Goal: Task Accomplishment & Management: Manage account settings

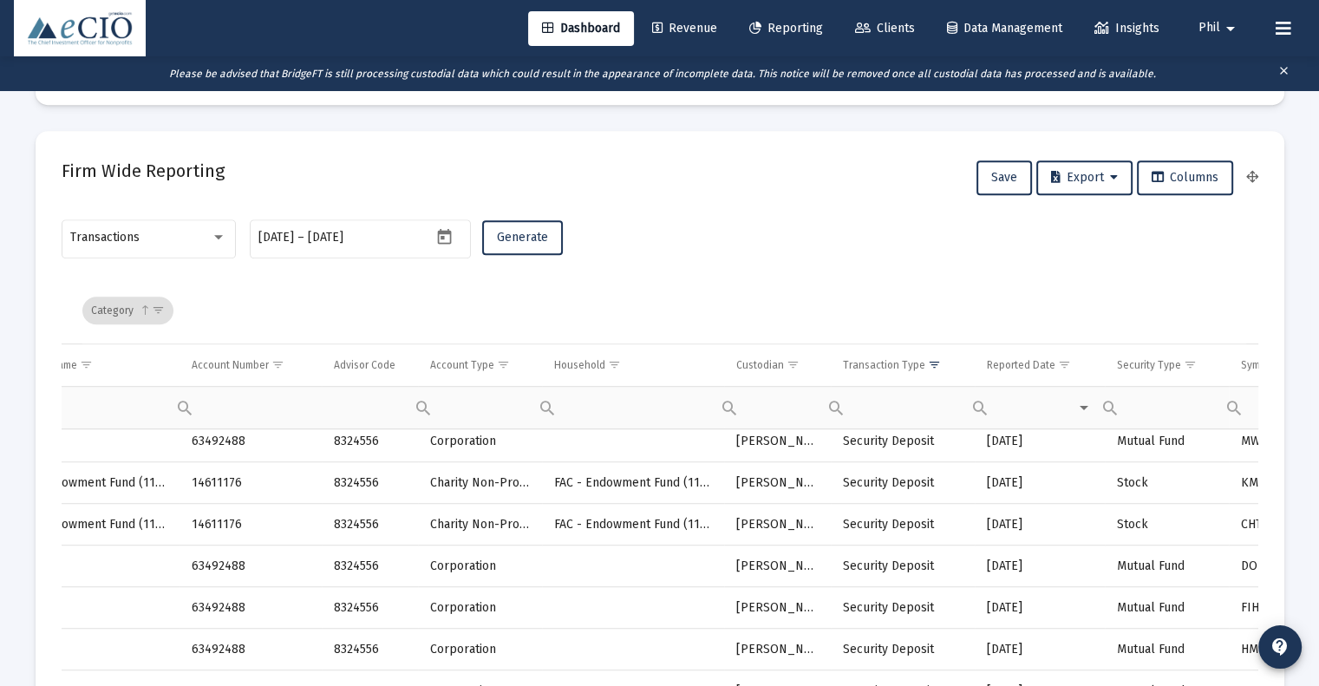
click at [860, 23] on icon at bounding box center [863, 29] width 16 height 12
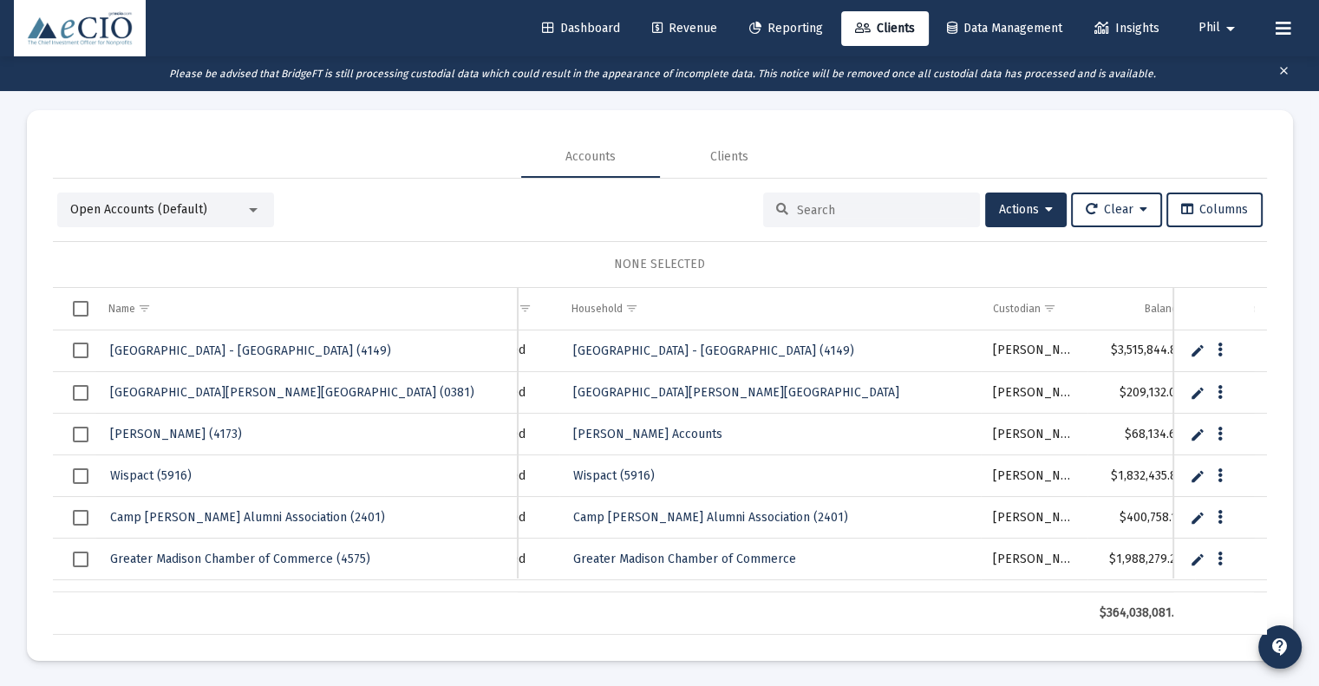
scroll to position [0, 448]
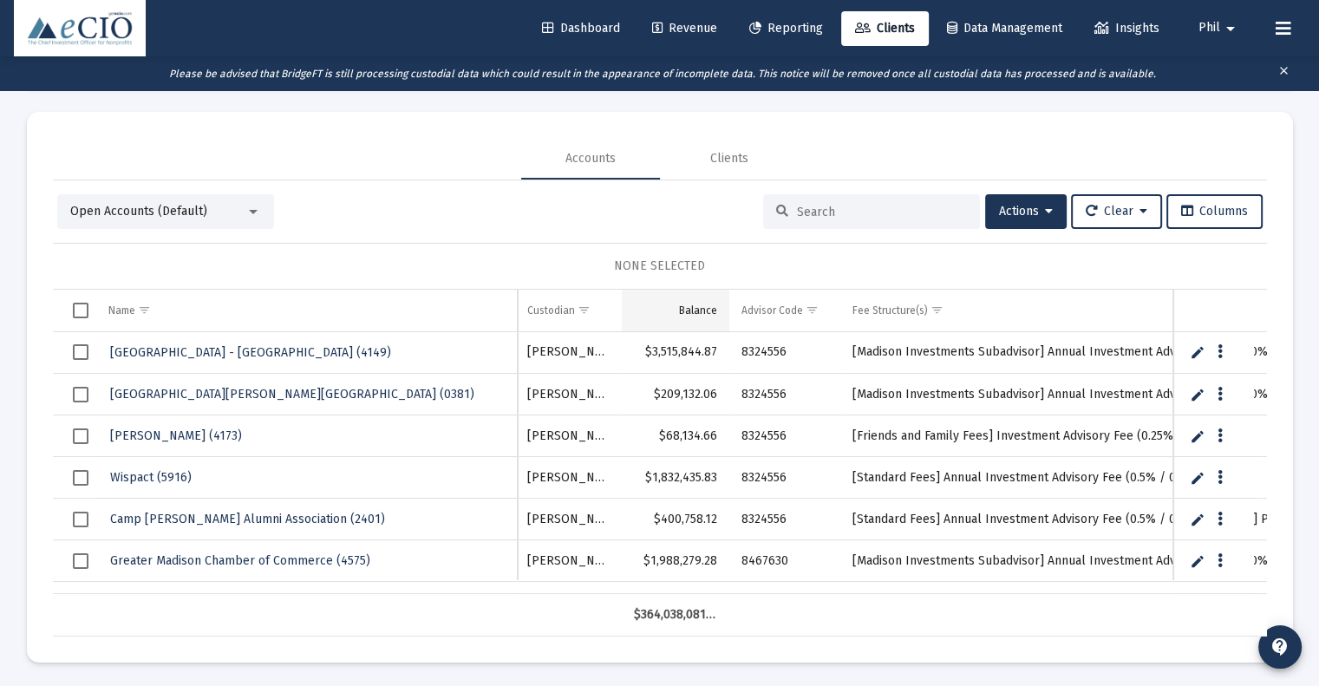
click at [692, 315] on div "Balance" at bounding box center [698, 311] width 38 height 14
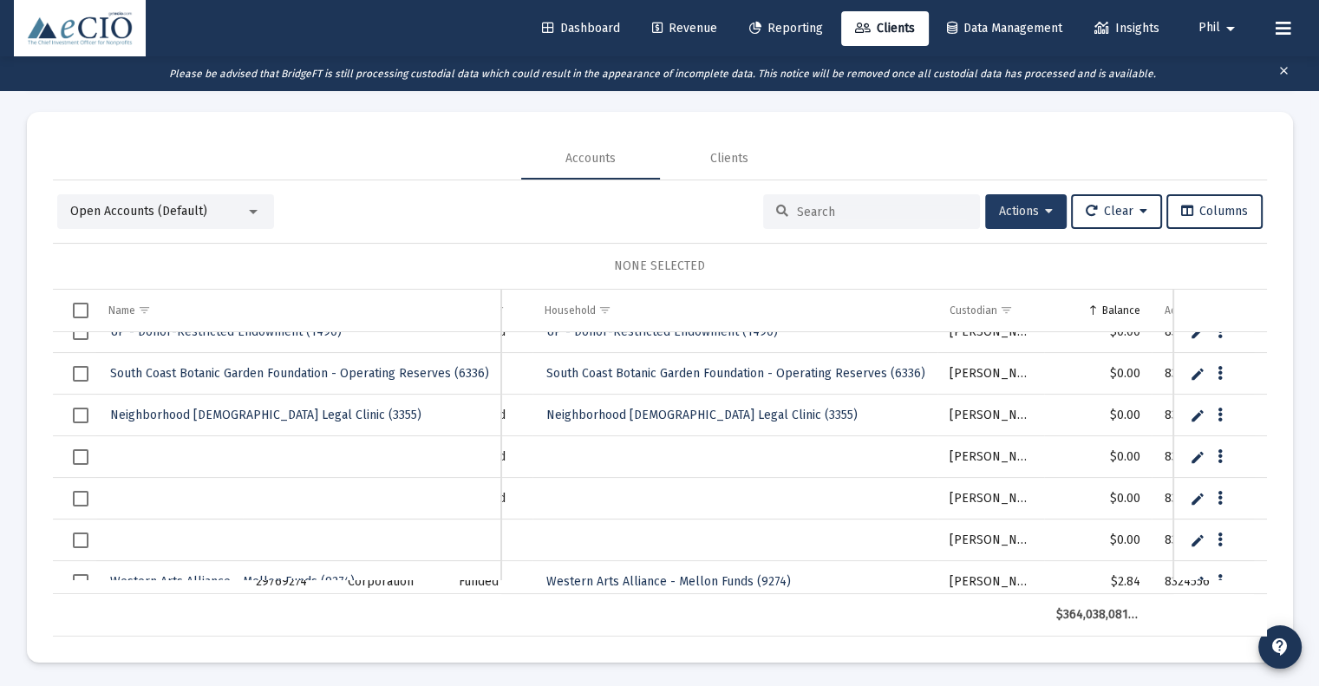
click at [1034, 211] on span "Actions" at bounding box center [1026, 211] width 54 height 15
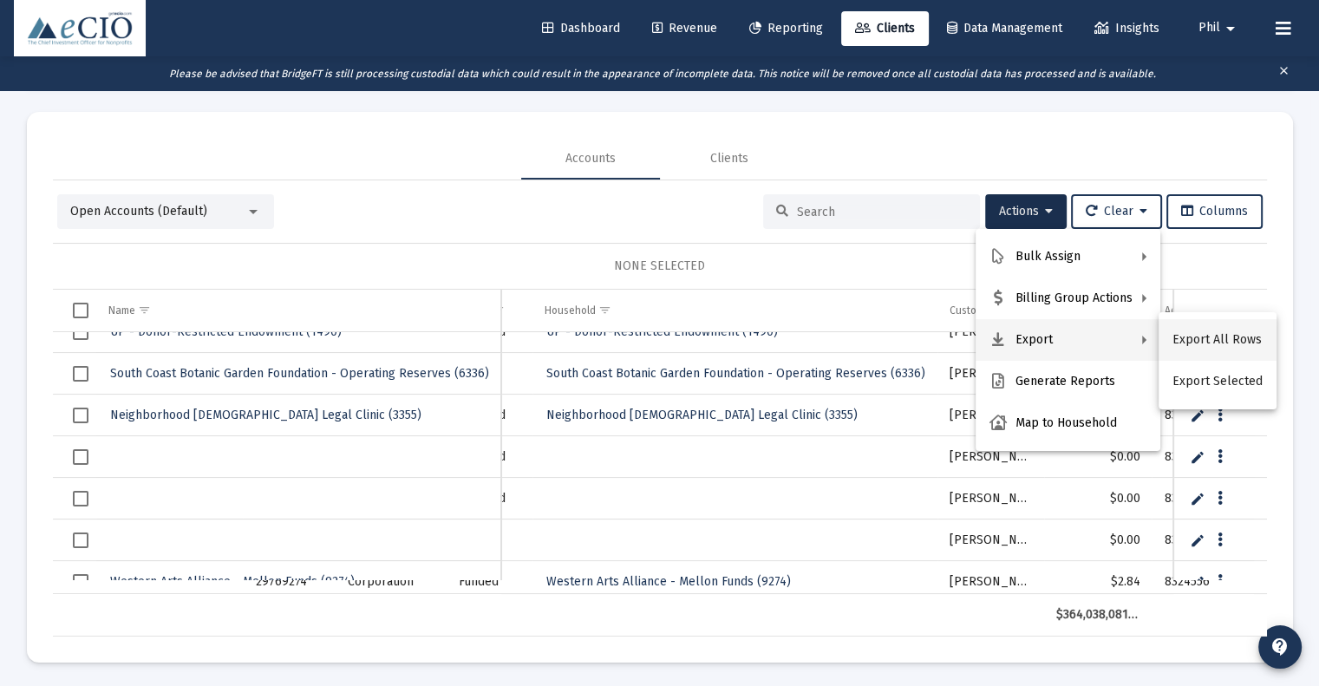
click at [1223, 336] on button "Export All Rows" at bounding box center [1218, 340] width 118 height 42
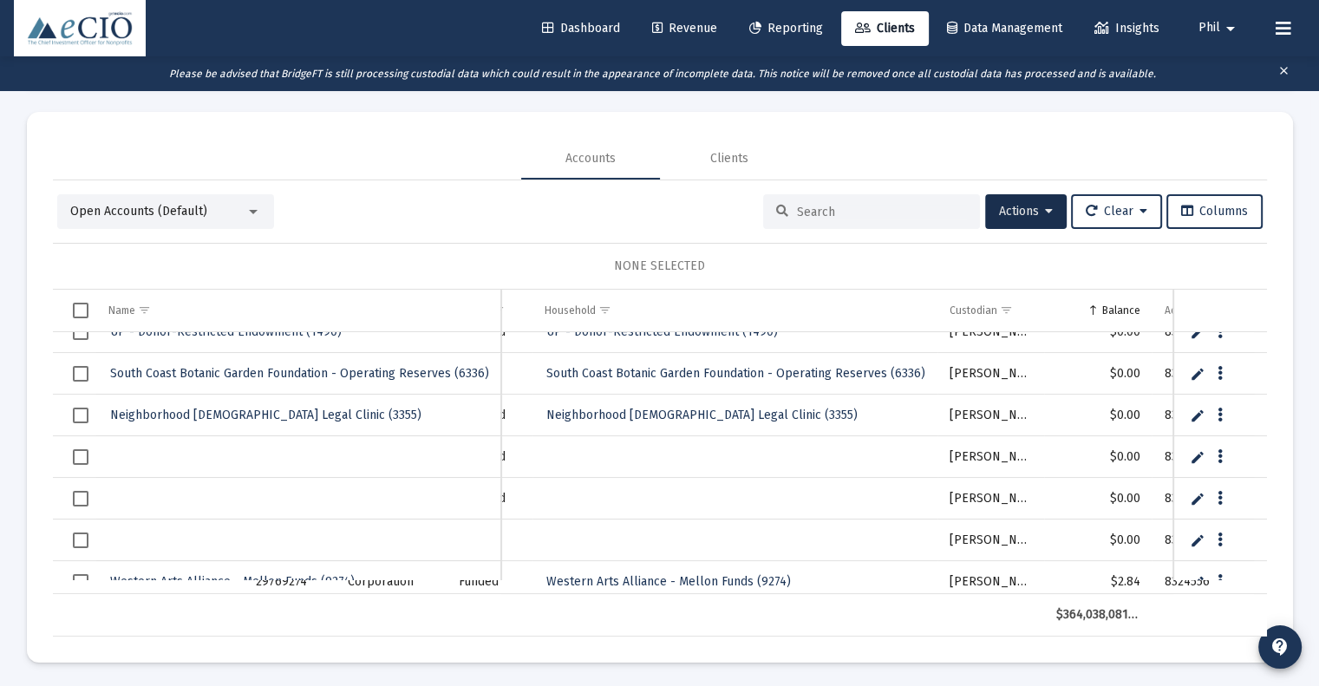
click at [211, 209] on div "Open Accounts (Default)" at bounding box center [157, 211] width 175 height 17
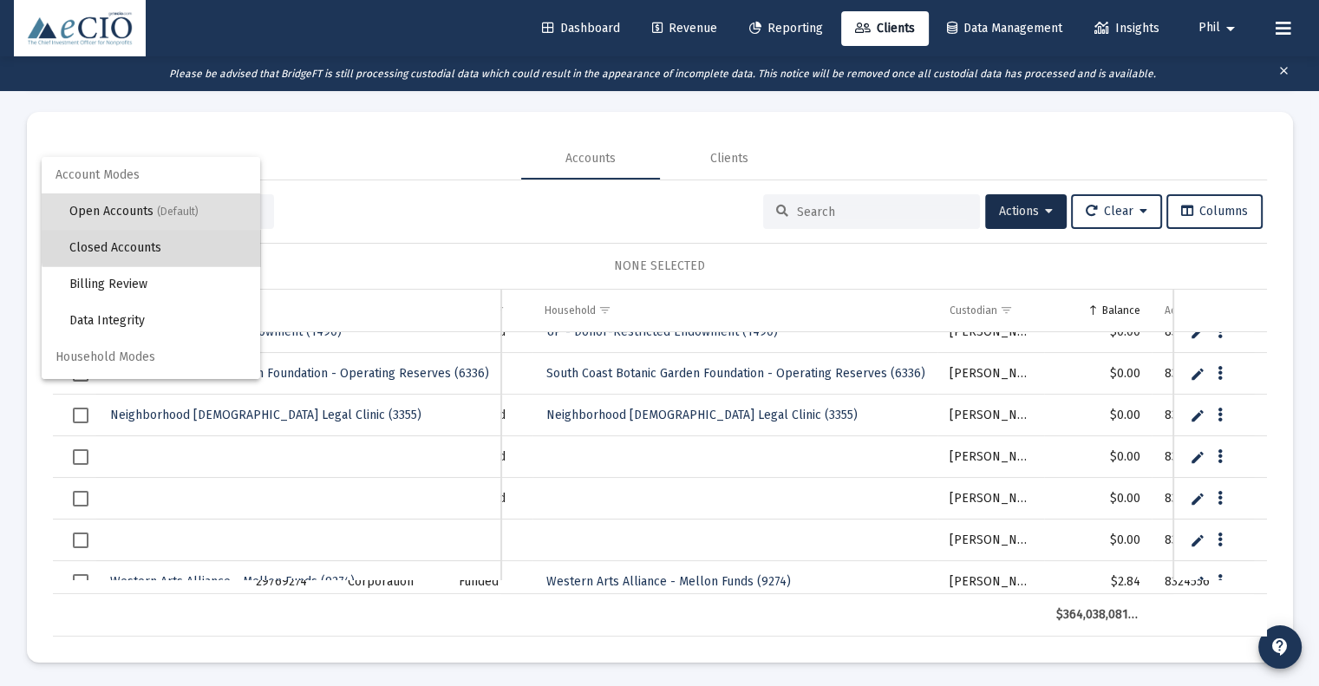
click at [167, 243] on span "Closed Accounts" at bounding box center [157, 248] width 177 height 36
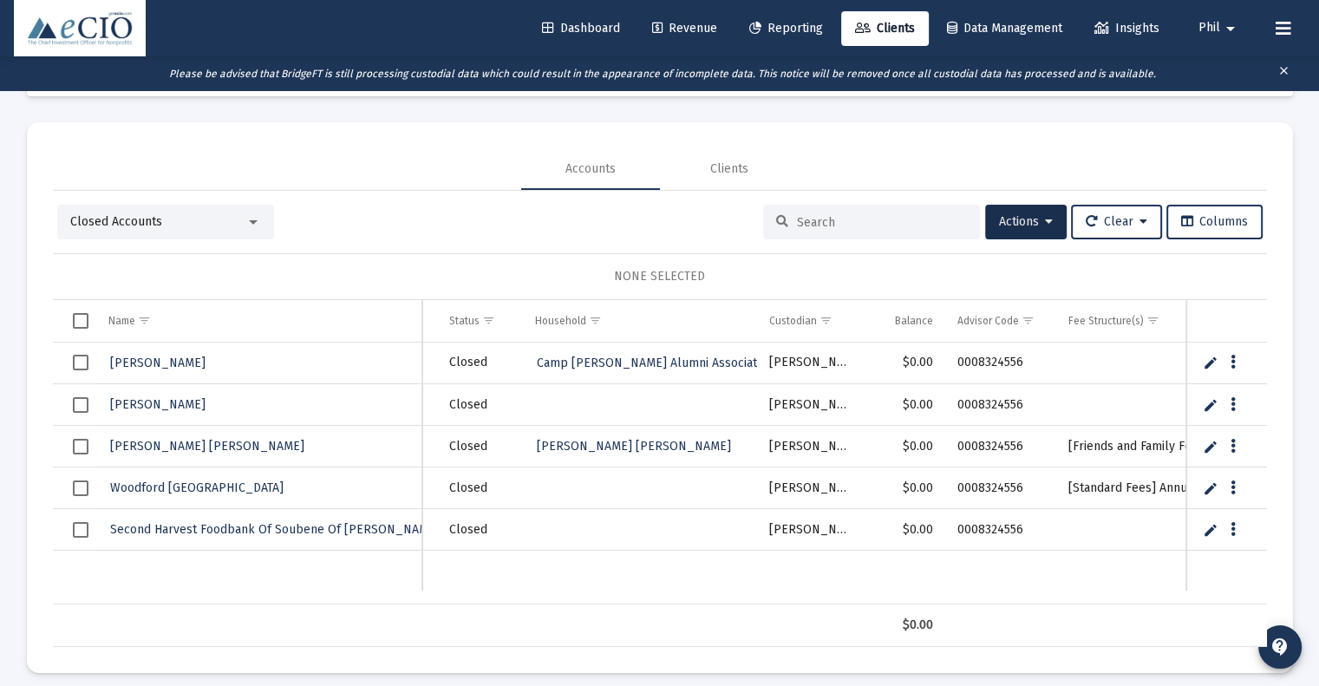
scroll to position [88, 0]
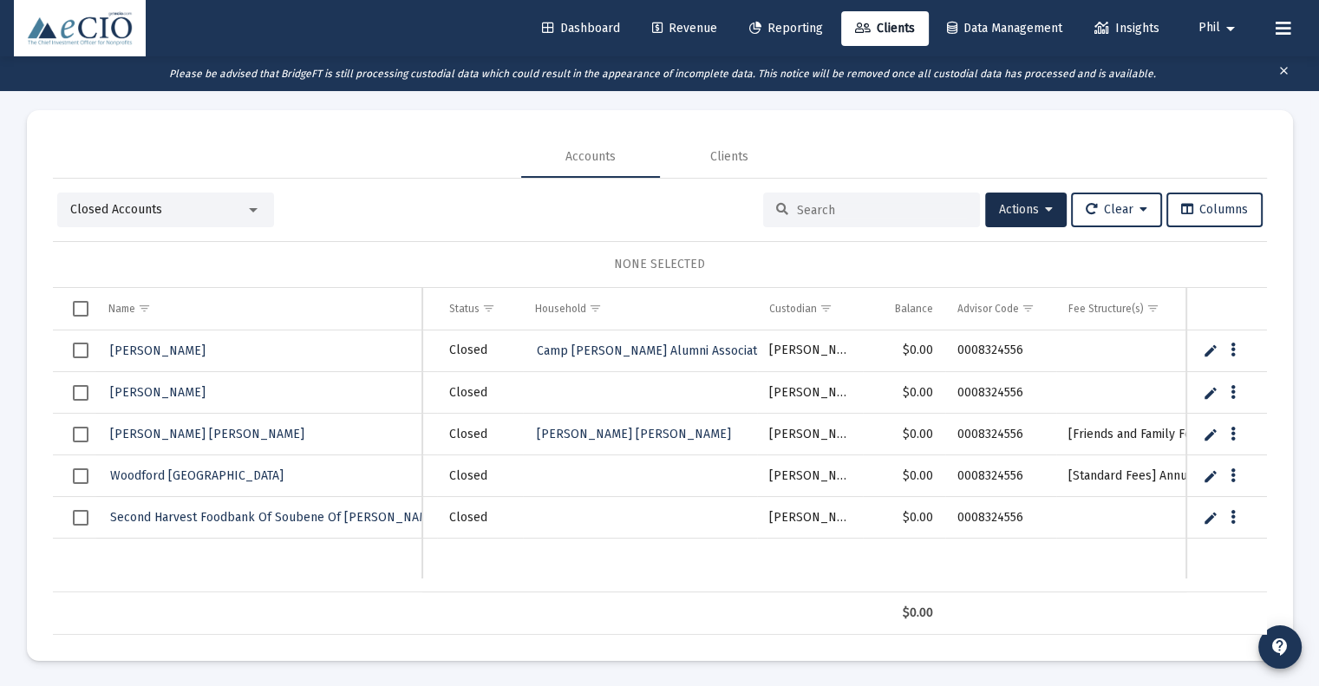
click at [846, 208] on input at bounding box center [882, 210] width 170 height 15
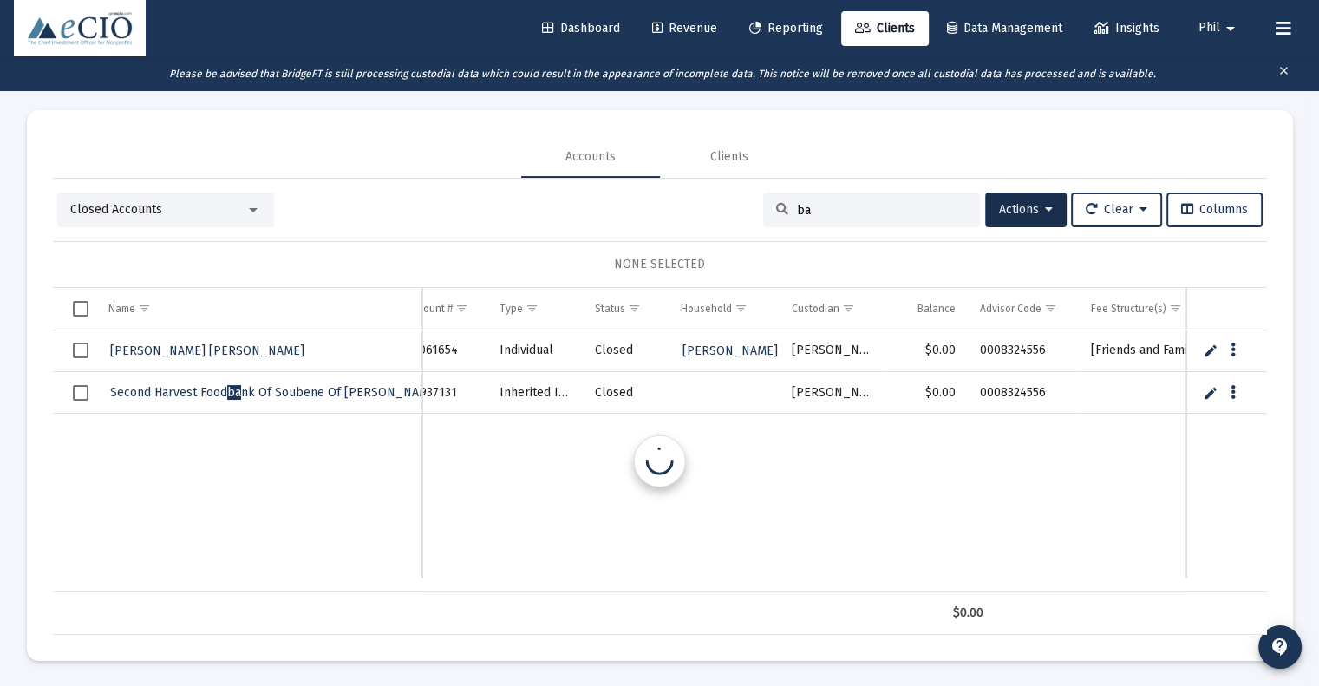
scroll to position [0, 28]
type input "b"
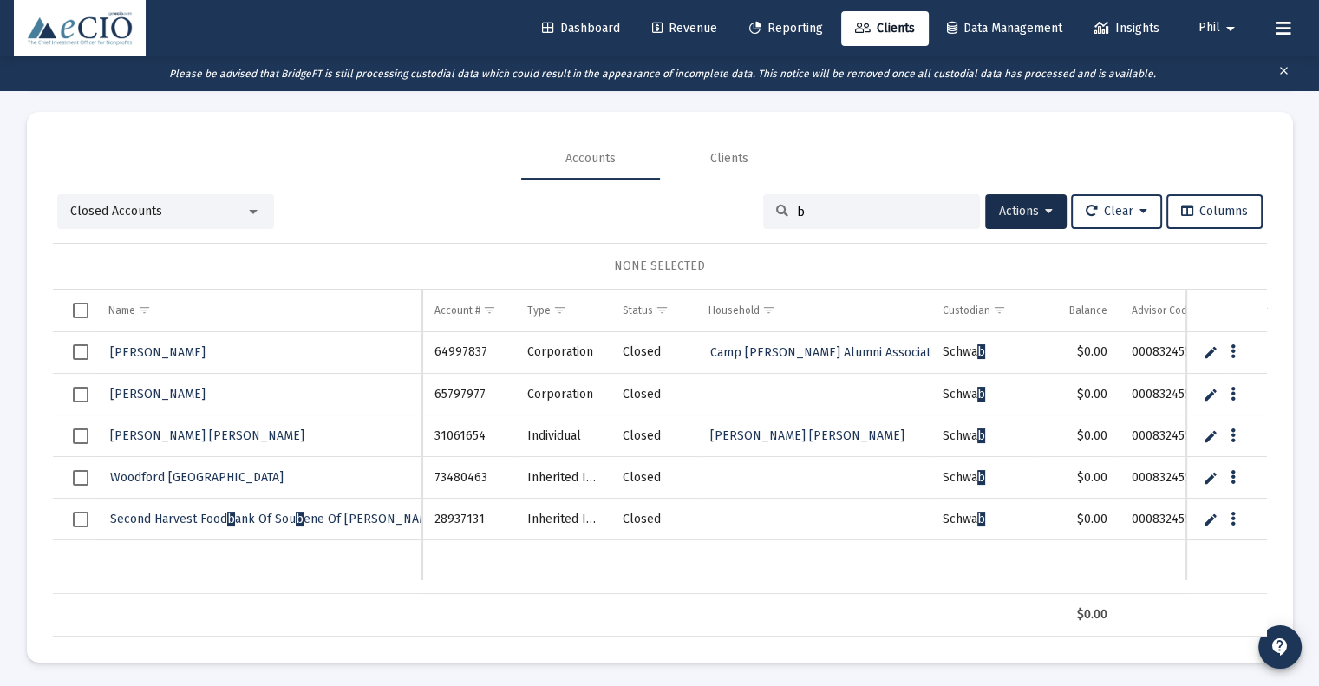
scroll to position [88, 0]
click at [124, 212] on span "Closed Accounts" at bounding box center [116, 209] width 92 height 15
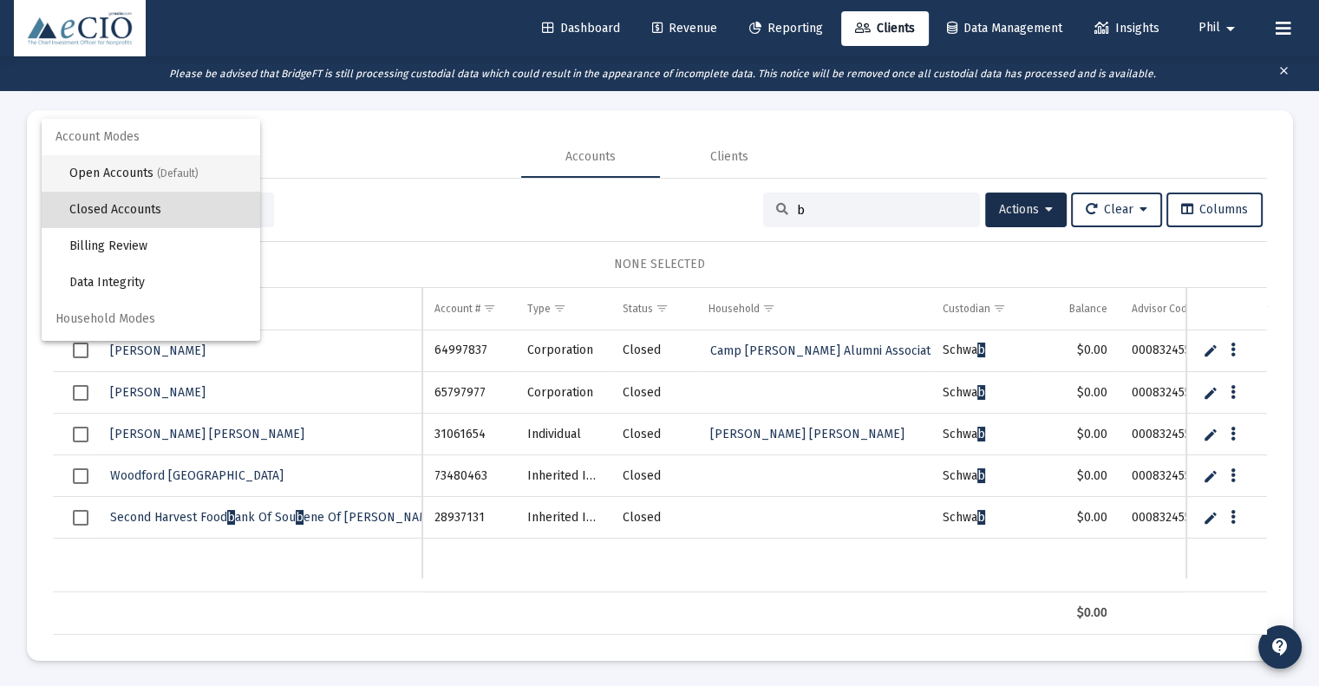
click at [142, 173] on span "Open Accounts (Default)" at bounding box center [157, 173] width 177 height 36
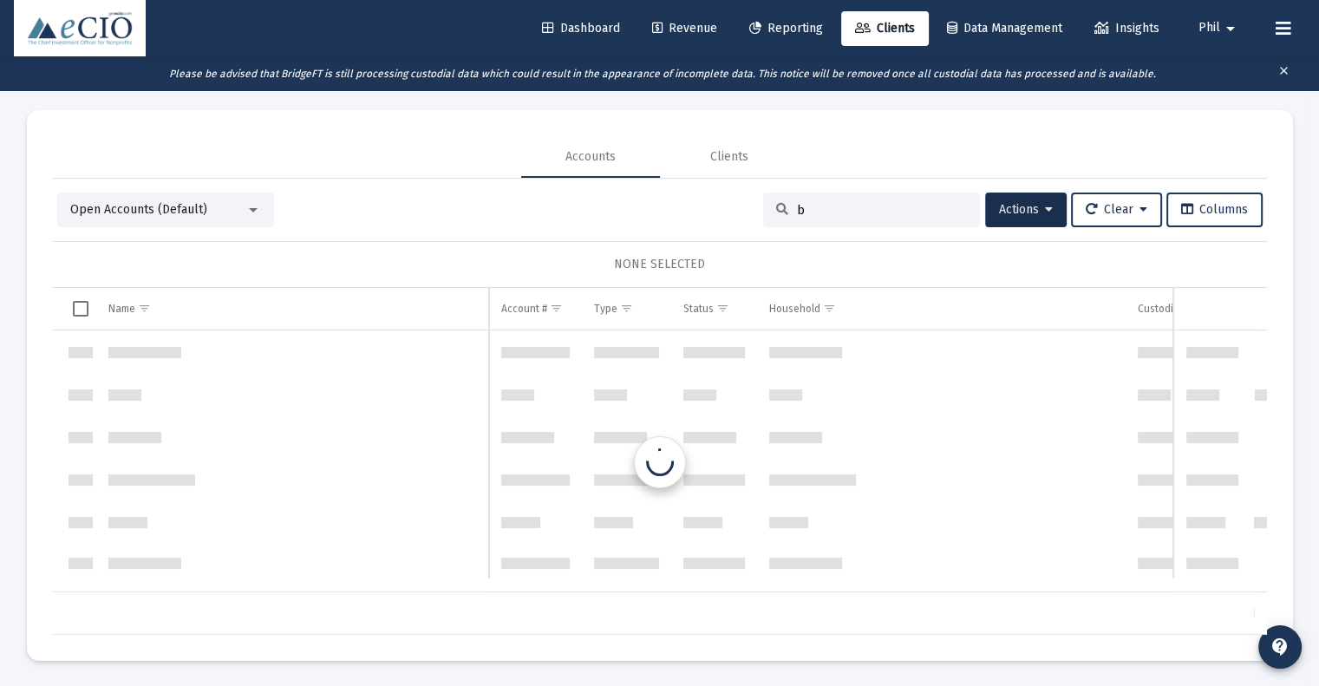
scroll to position [833, 0]
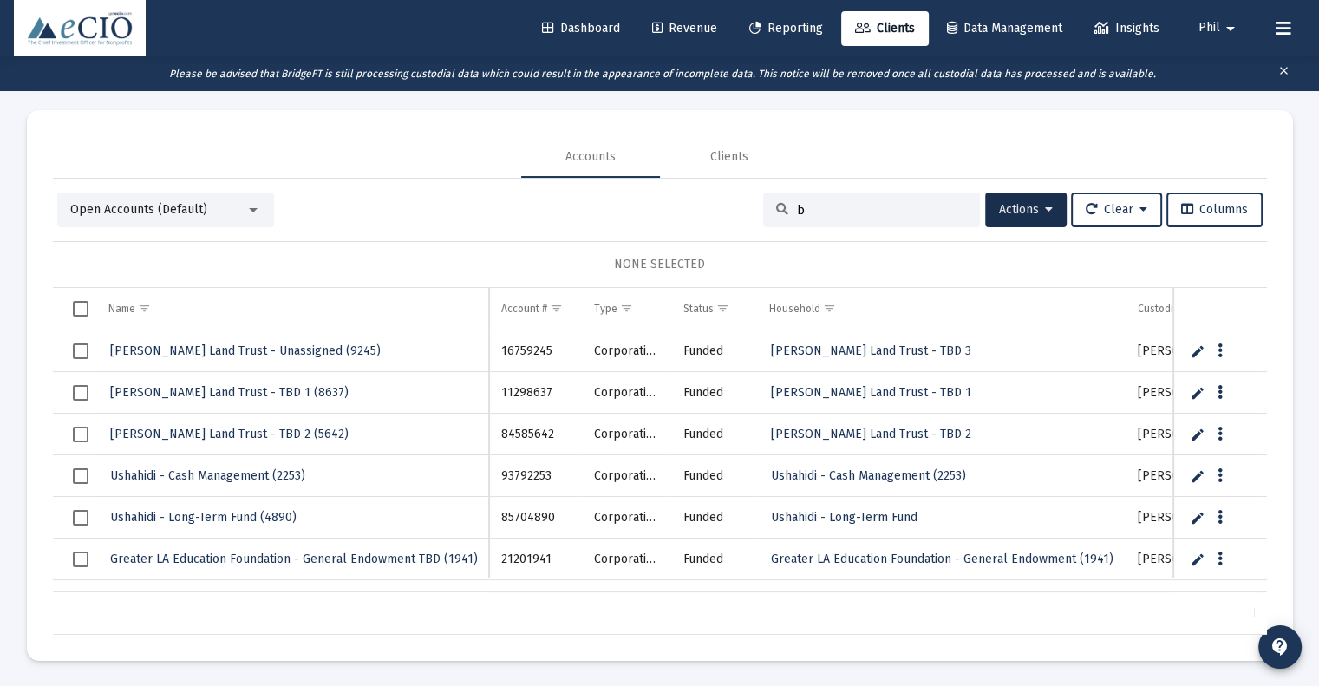
click at [819, 203] on input "b" at bounding box center [882, 210] width 170 height 15
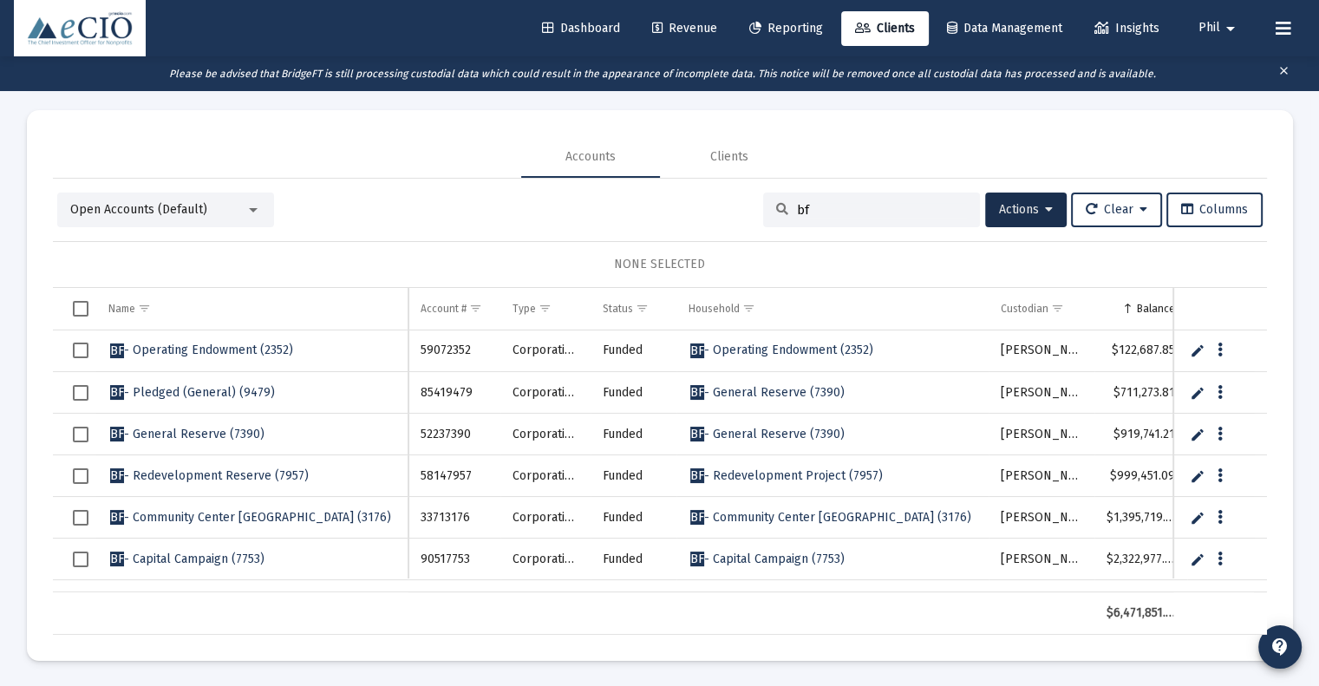
scroll to position [1, 0]
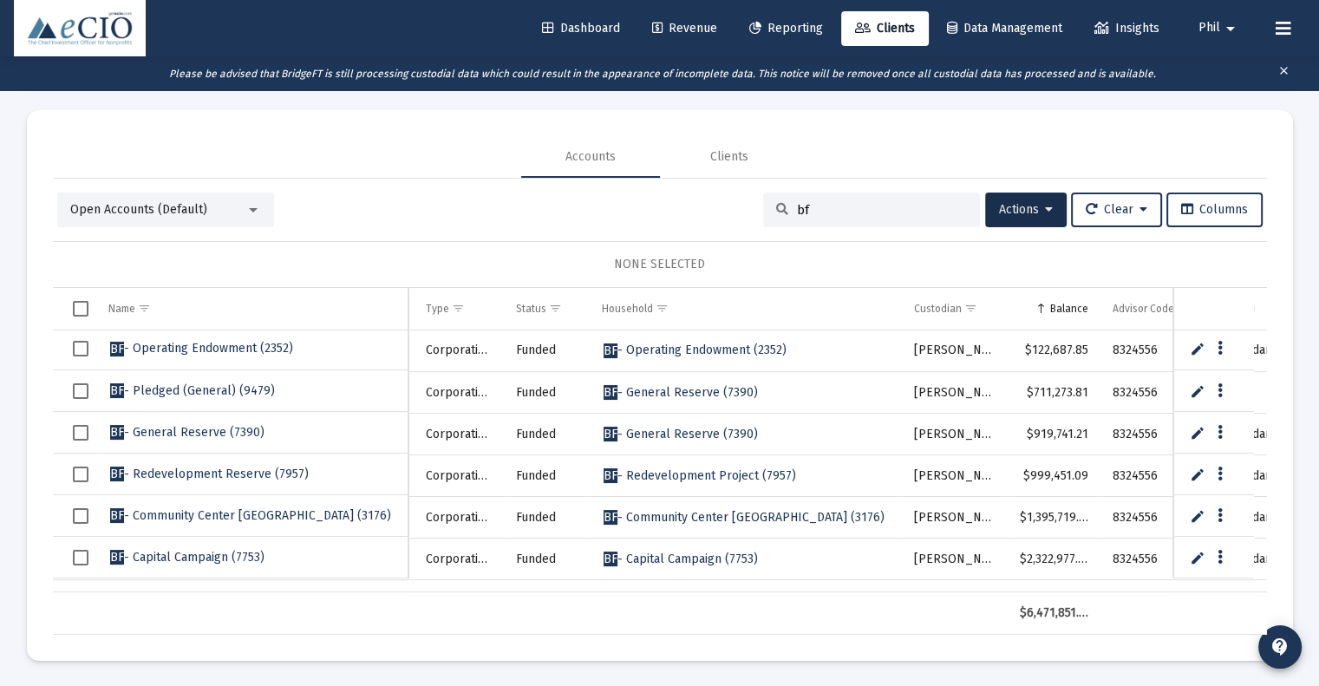
click at [170, 221] on div "Open Accounts (Default)" at bounding box center [165, 210] width 217 height 35
click at [179, 199] on div "Open Accounts (Default)" at bounding box center [165, 210] width 217 height 35
click at [177, 207] on span "Open Accounts (Default)" at bounding box center [138, 209] width 137 height 15
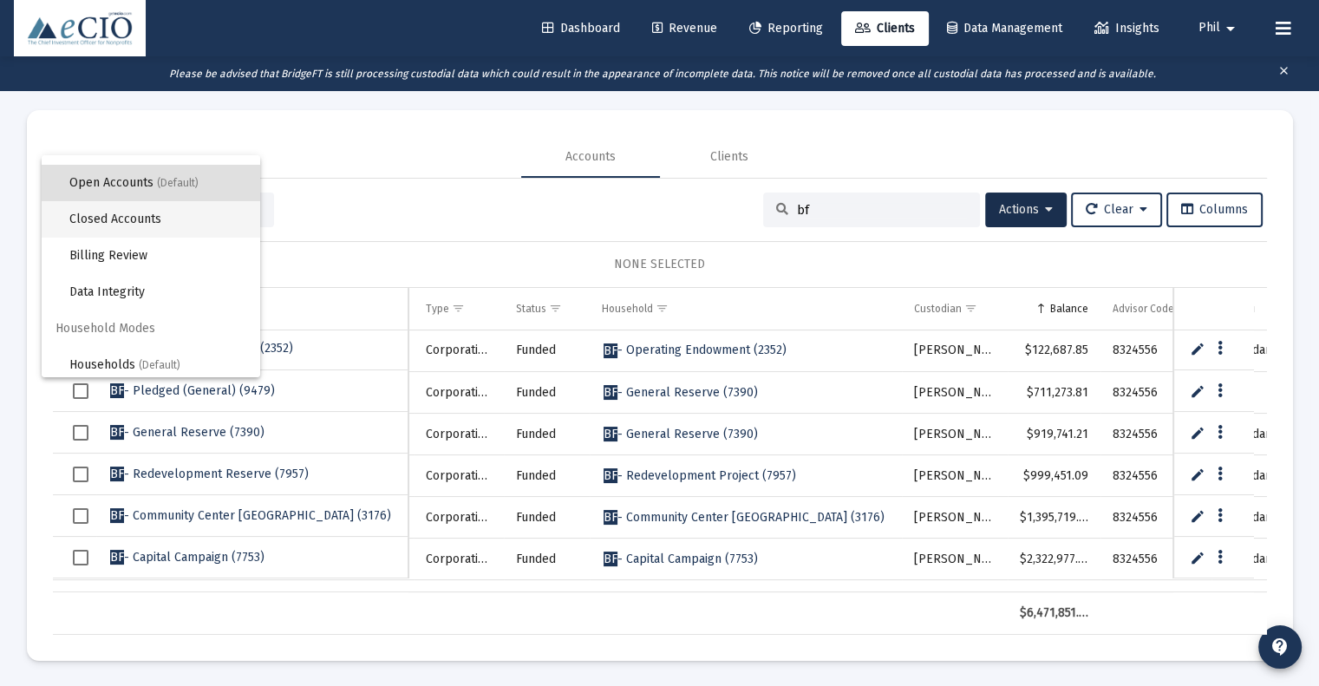
scroll to position [32, 0]
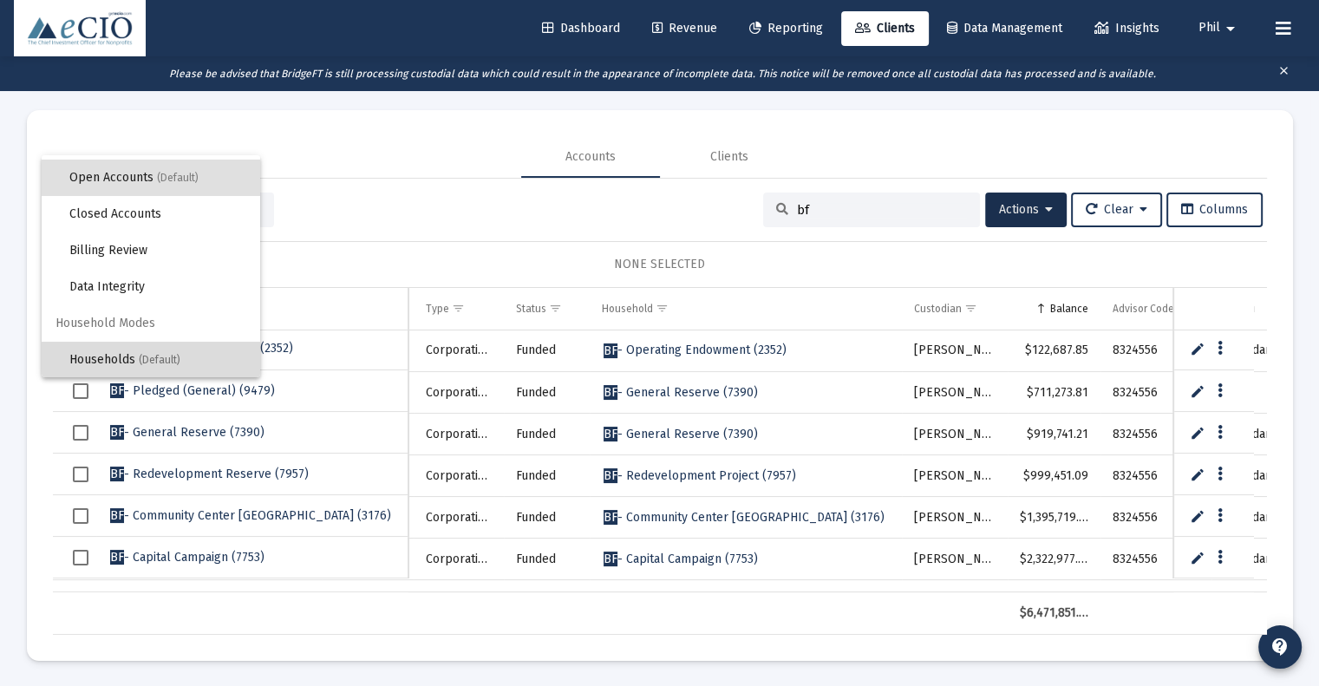
click at [162, 354] on span "(Default)" at bounding box center [160, 360] width 42 height 12
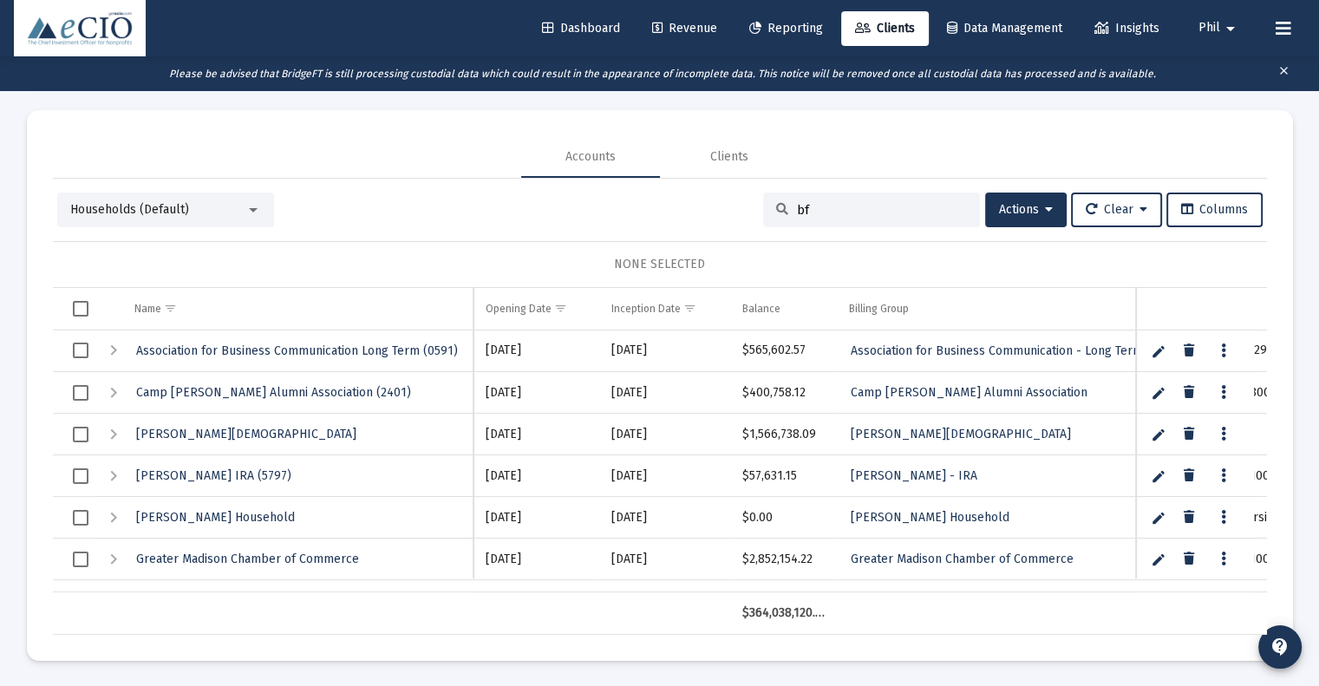
click at [871, 206] on input "bf" at bounding box center [882, 210] width 170 height 15
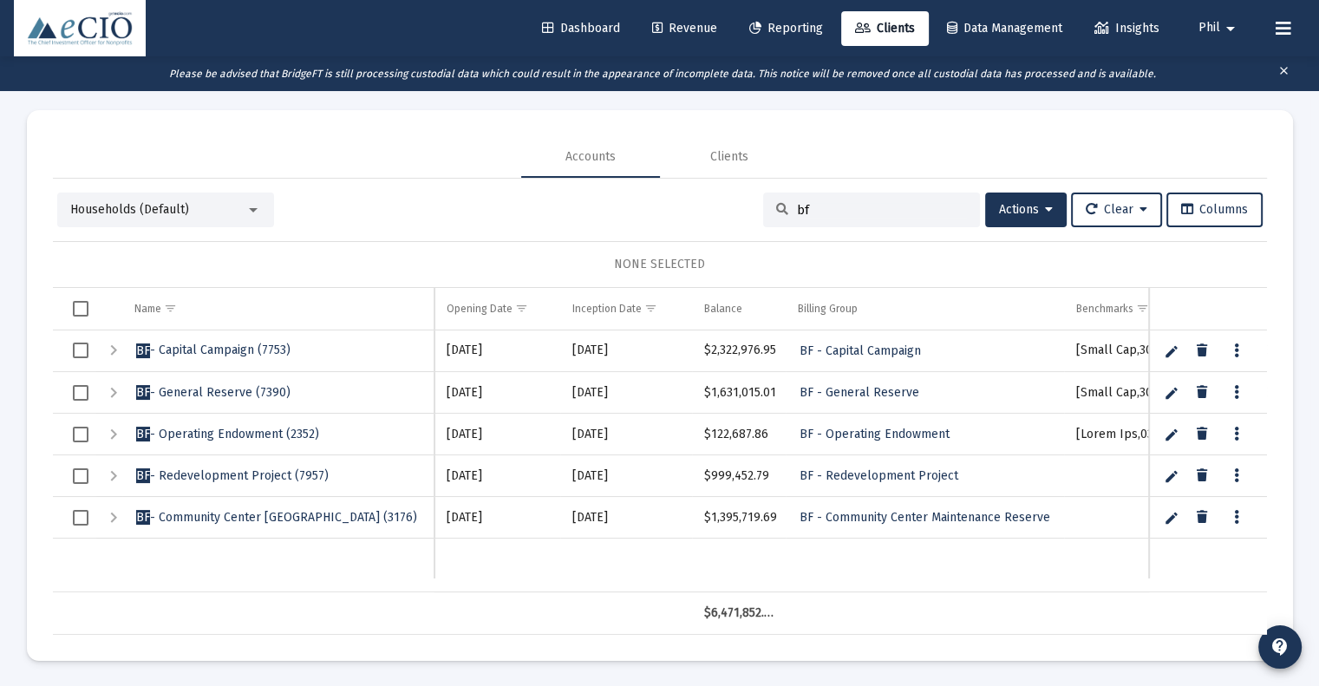
click at [173, 204] on span "Households (Default)" at bounding box center [129, 209] width 119 height 15
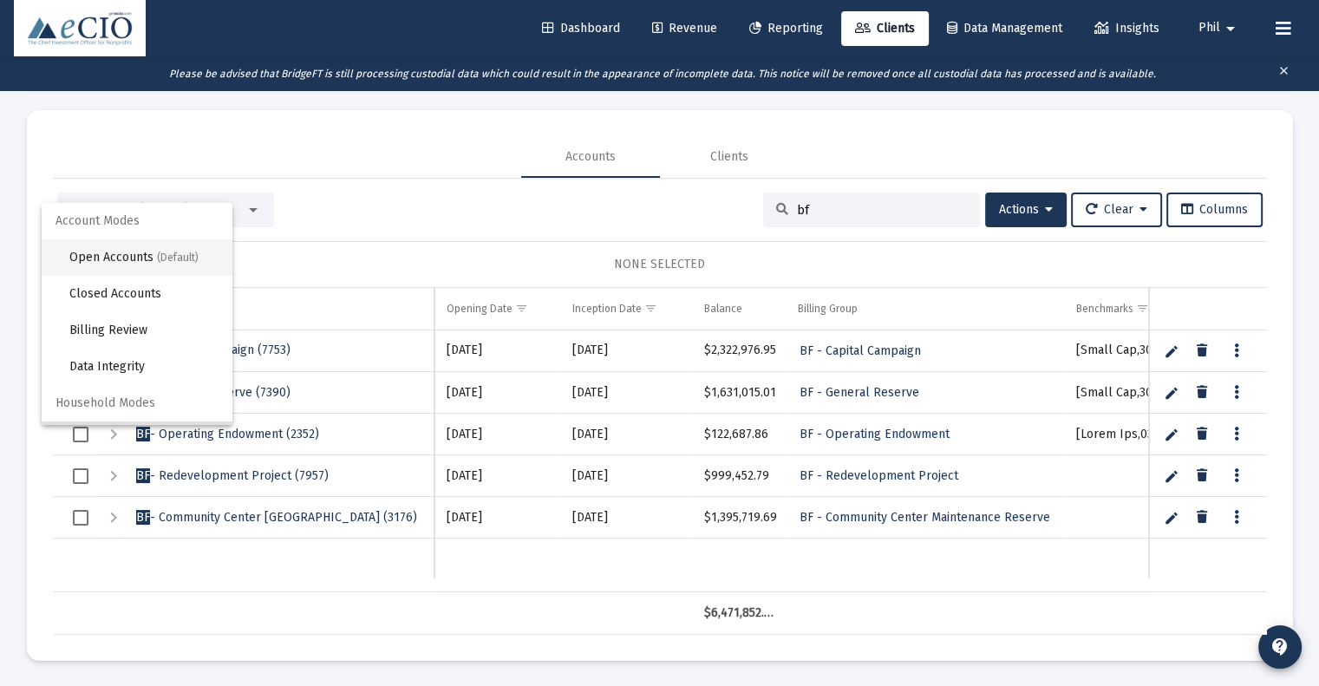
scroll to position [33, 0]
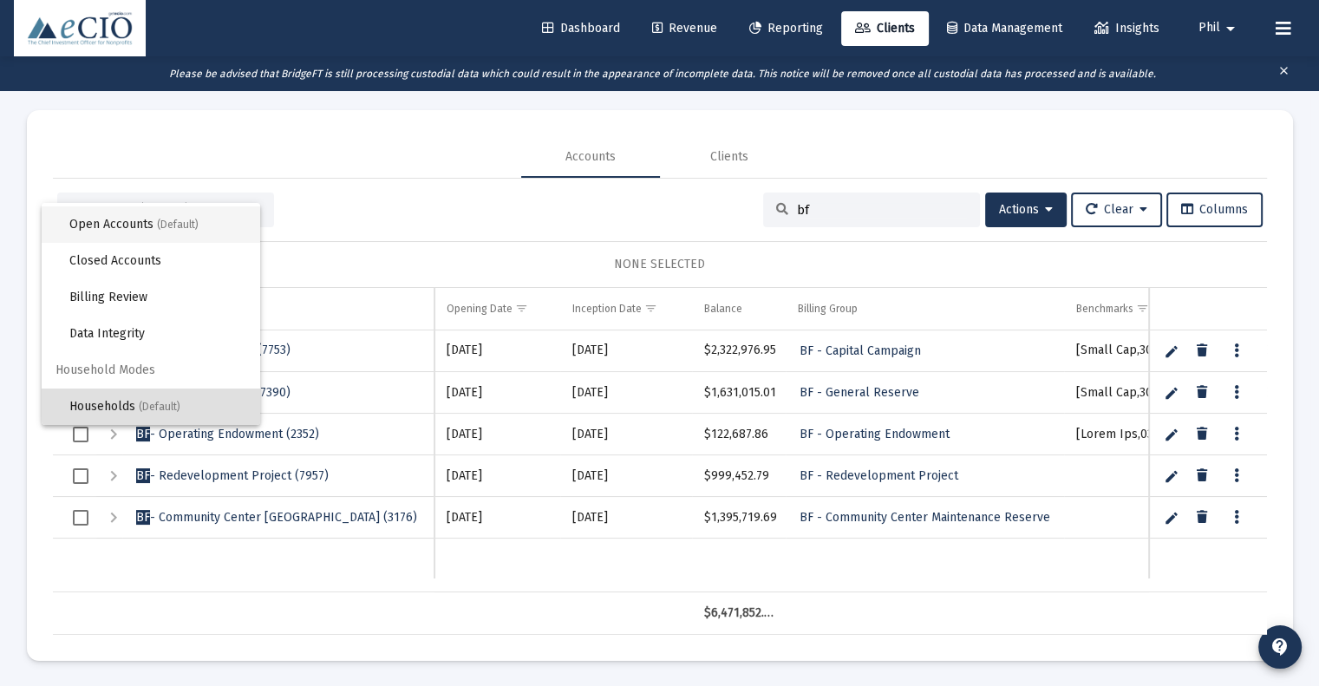
click at [153, 225] on span "Open Accounts (Default)" at bounding box center [157, 224] width 177 height 36
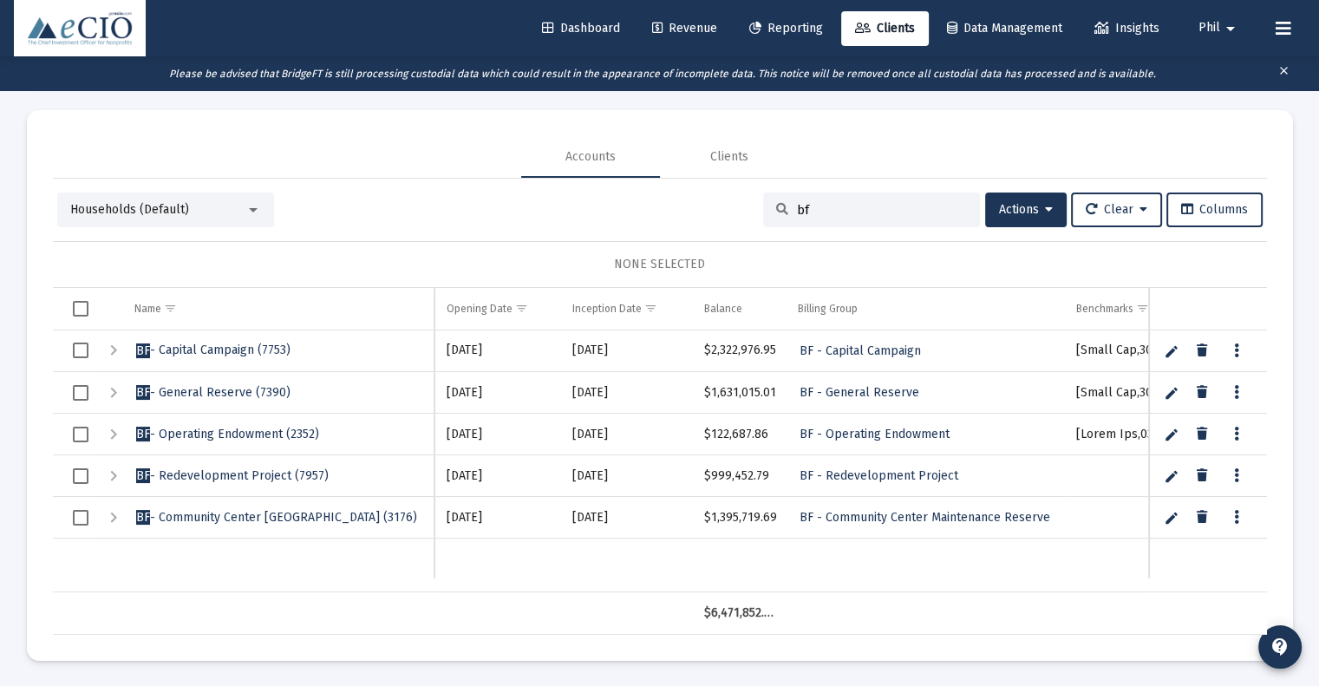
scroll to position [0, 0]
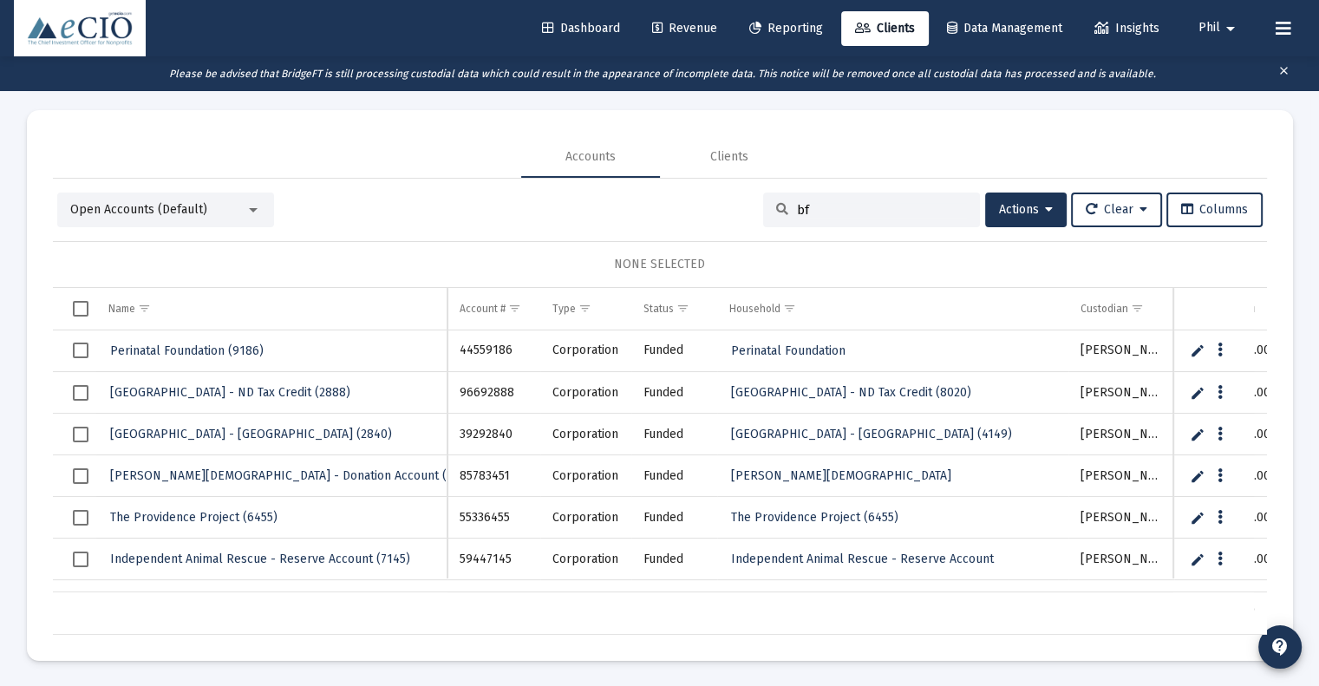
click at [833, 200] on div "bf" at bounding box center [871, 210] width 217 height 35
click at [830, 212] on input "bf" at bounding box center [882, 210] width 170 height 15
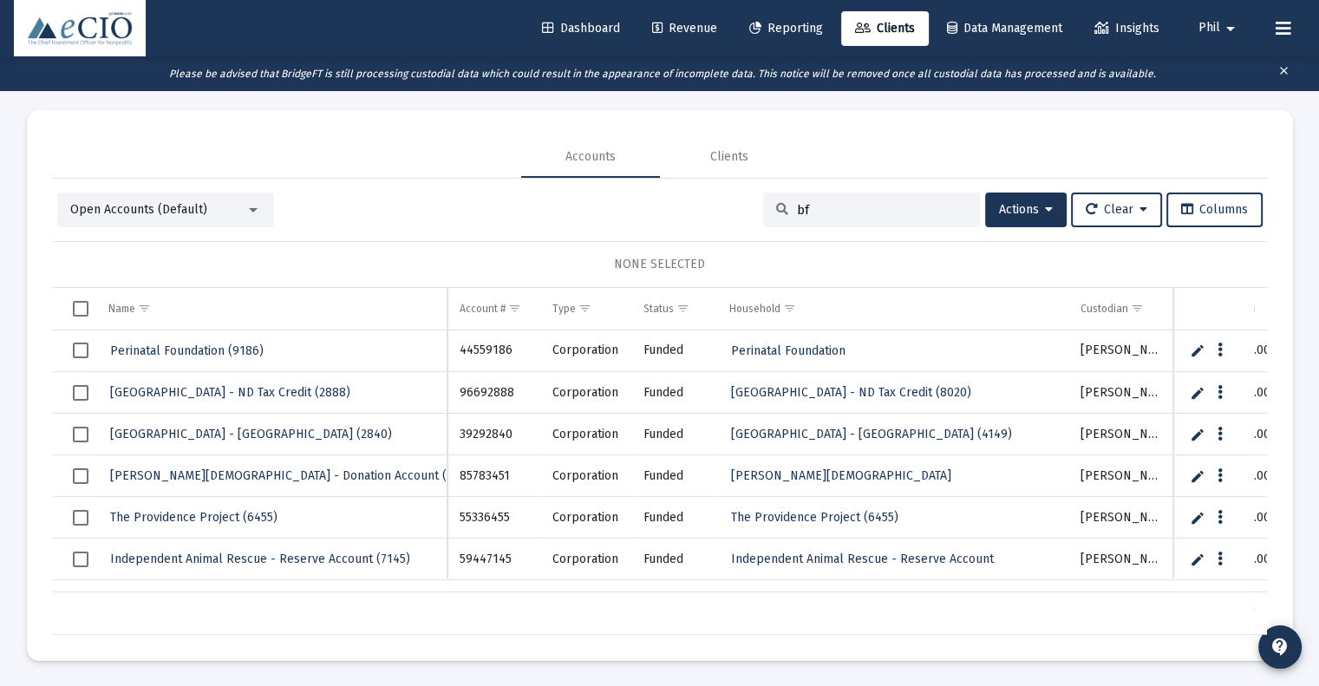
click at [830, 212] on input "bf" at bounding box center [882, 210] width 170 height 15
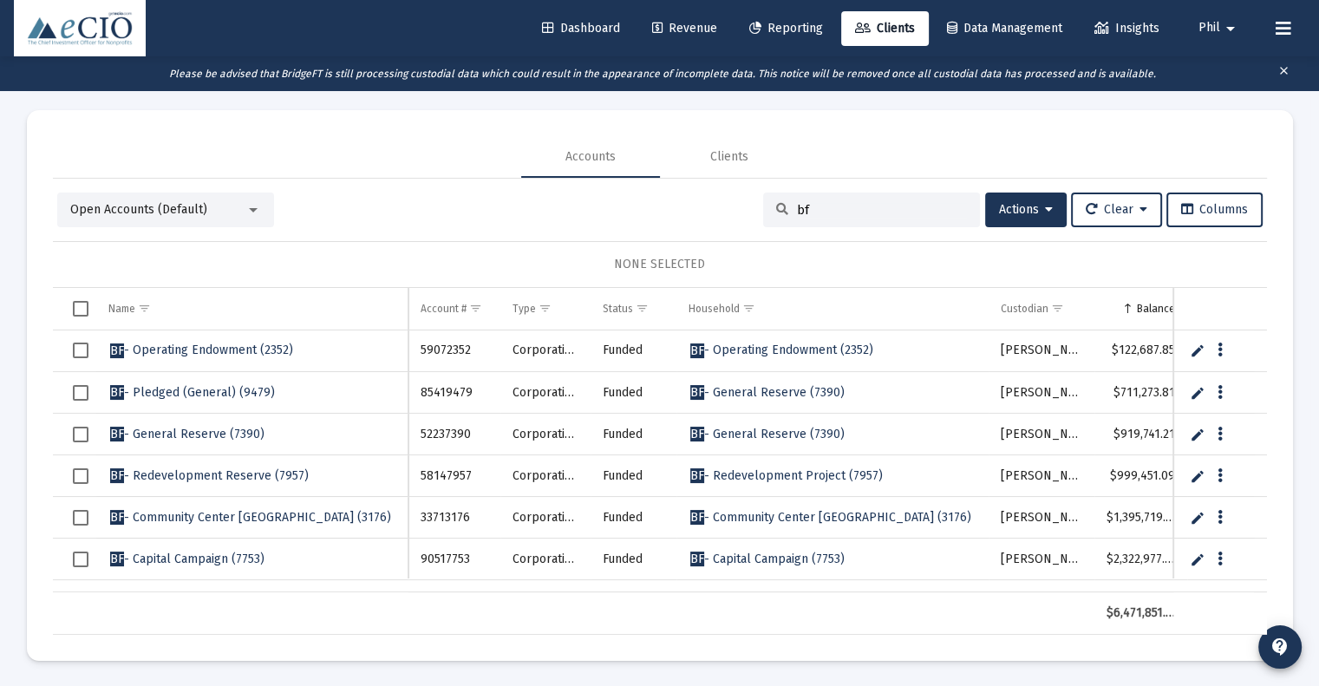
click at [249, 206] on div at bounding box center [253, 210] width 16 height 14
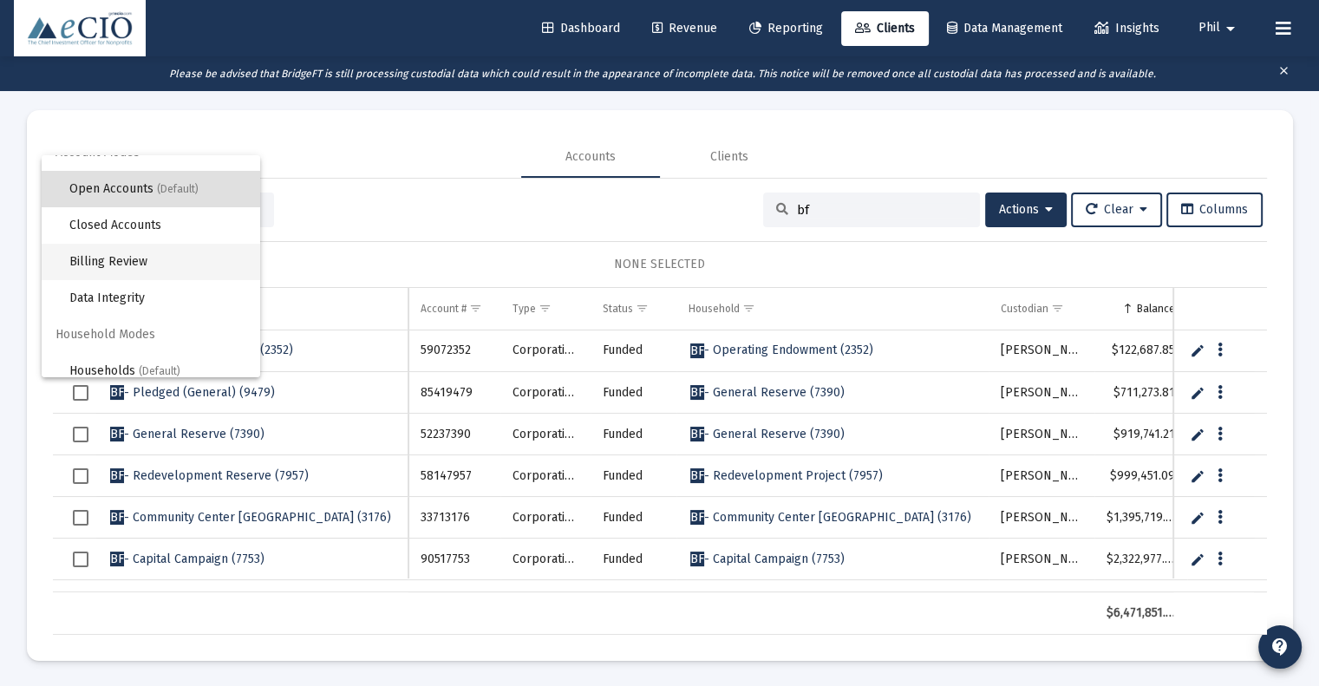
scroll to position [32, 0]
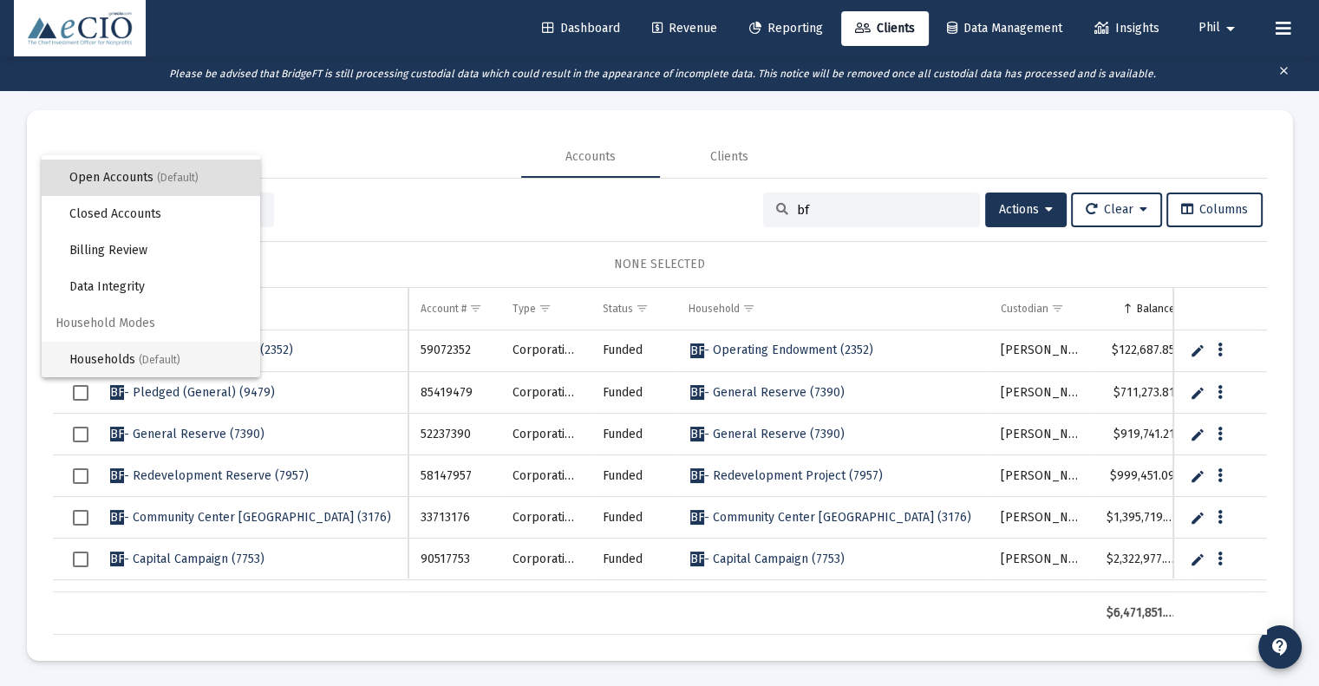
click at [183, 367] on span "Households (Default)" at bounding box center [157, 360] width 177 height 36
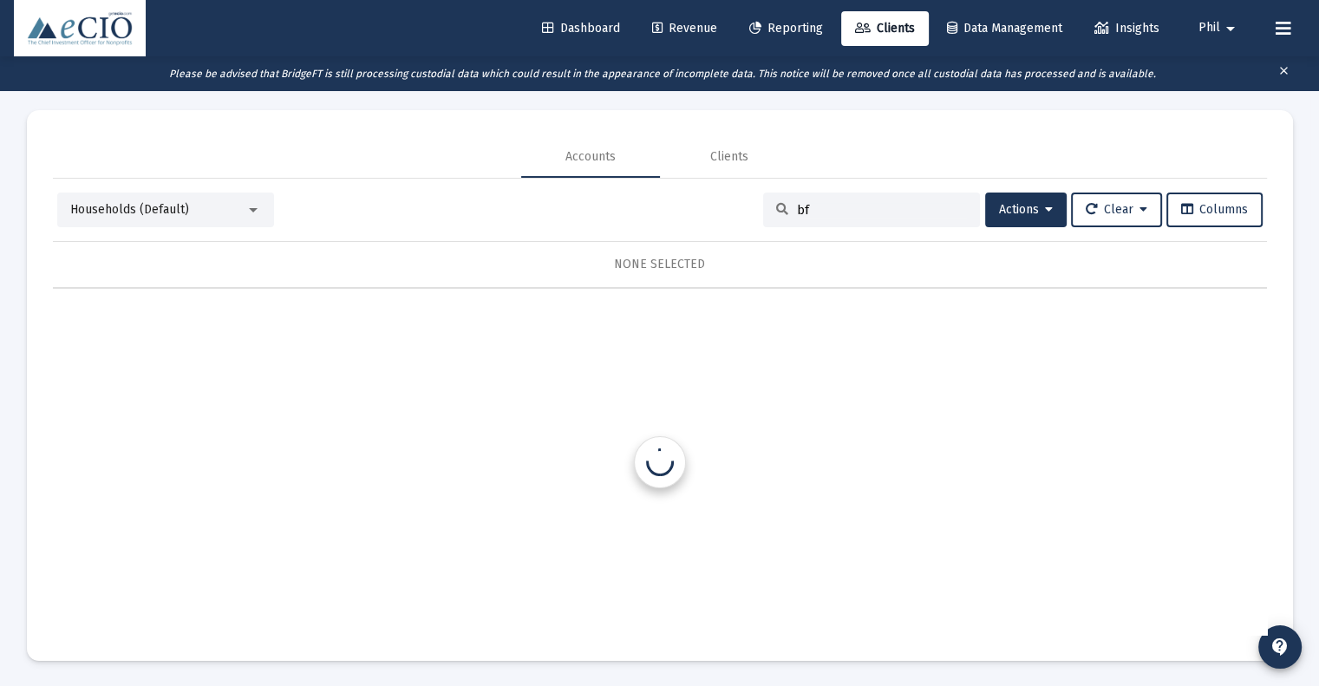
scroll to position [0, 0]
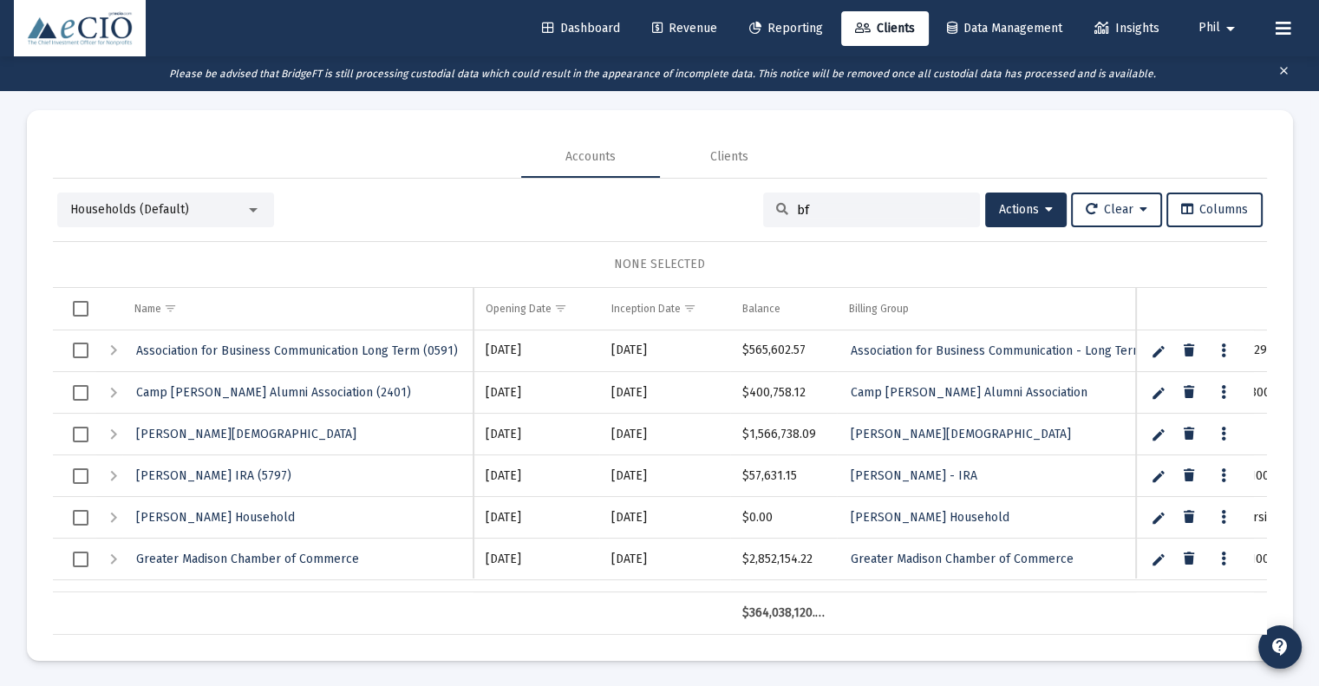
click at [874, 204] on input "bf" at bounding box center [882, 210] width 170 height 15
click at [867, 204] on input "bf" at bounding box center [882, 210] width 170 height 15
type input "bf"
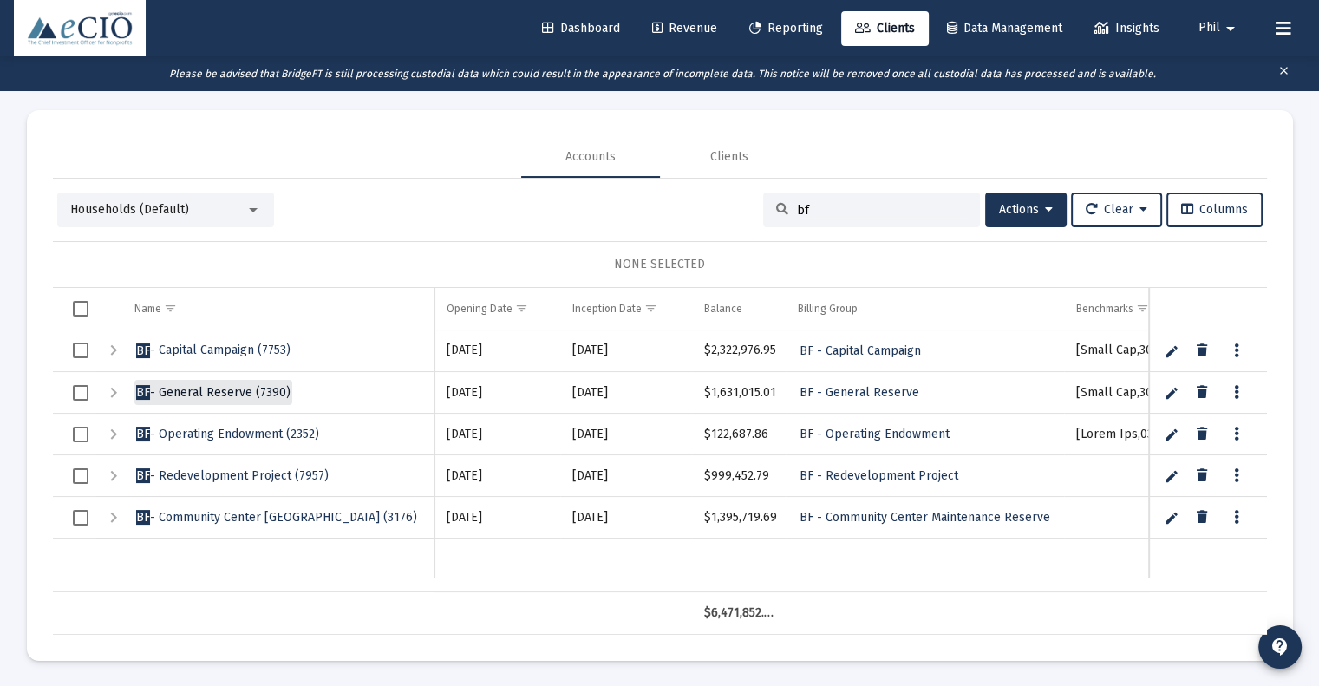
click at [239, 389] on span "BF - General Reserve (7390)" at bounding box center [213, 392] width 154 height 15
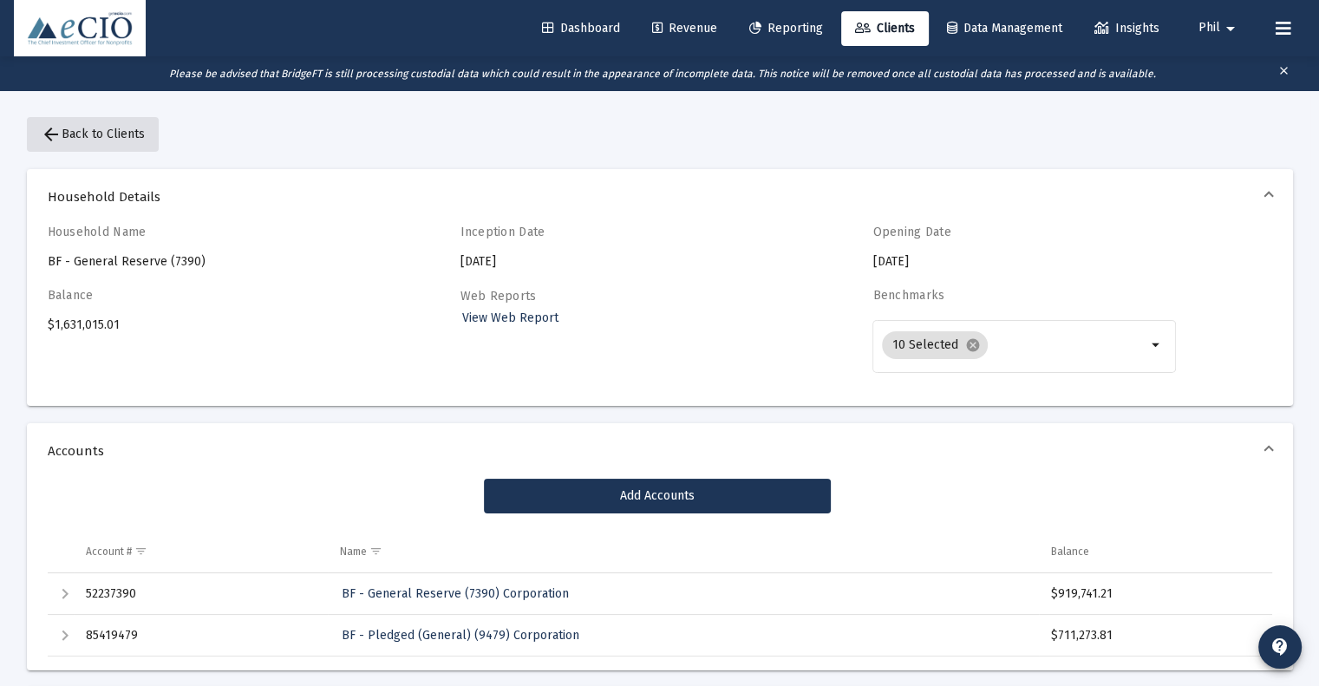
click at [89, 143] on button "arrow_back Back to Clients" at bounding box center [93, 134] width 132 height 35
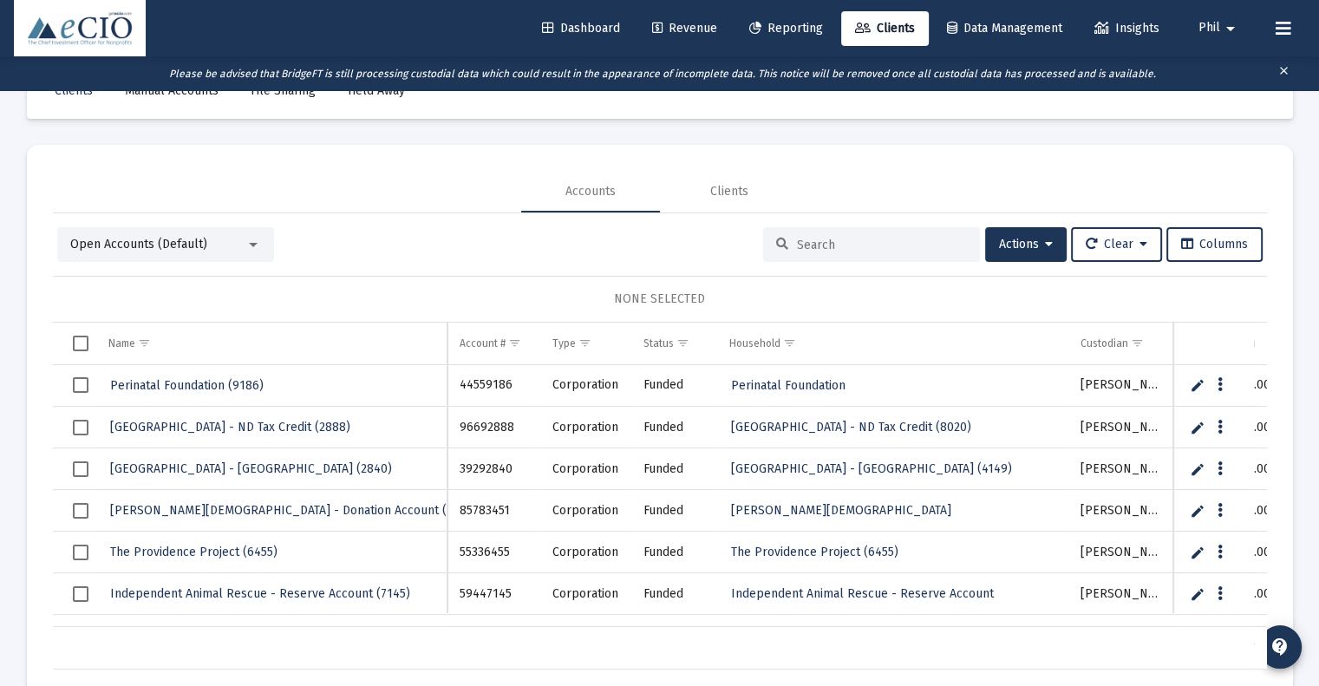
scroll to position [88, 0]
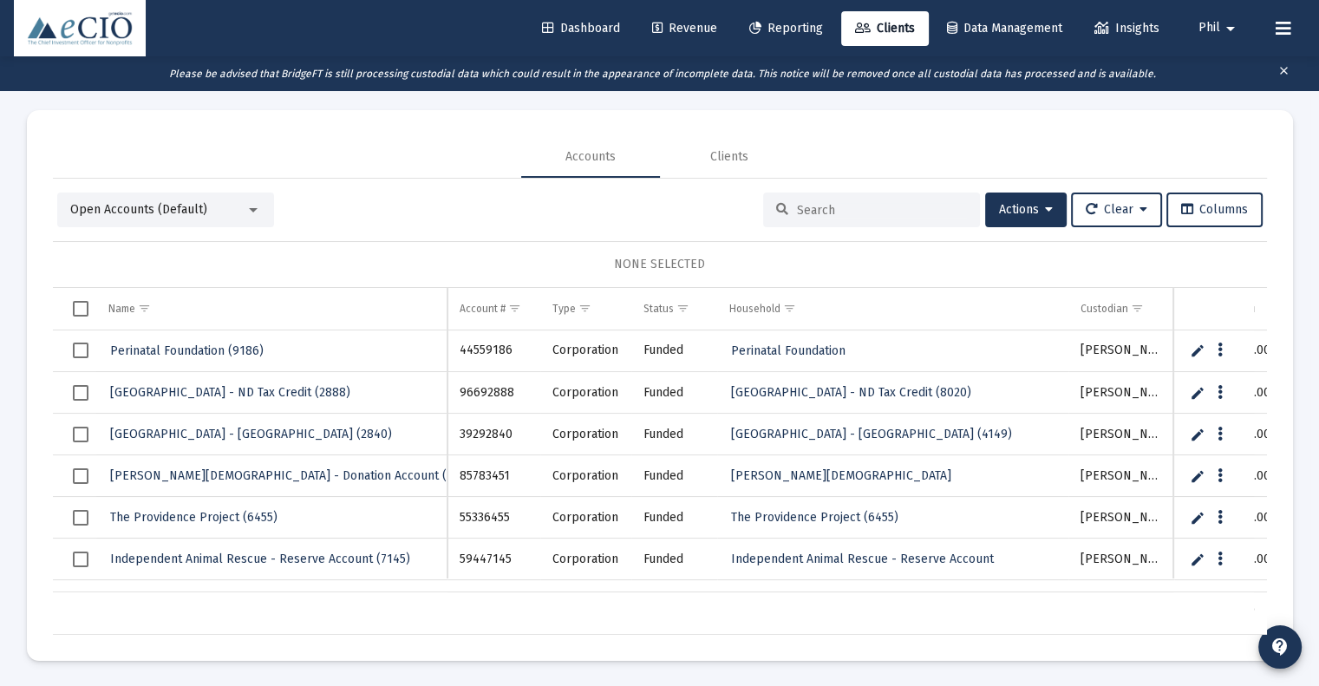
click at [846, 211] on input at bounding box center [882, 210] width 170 height 15
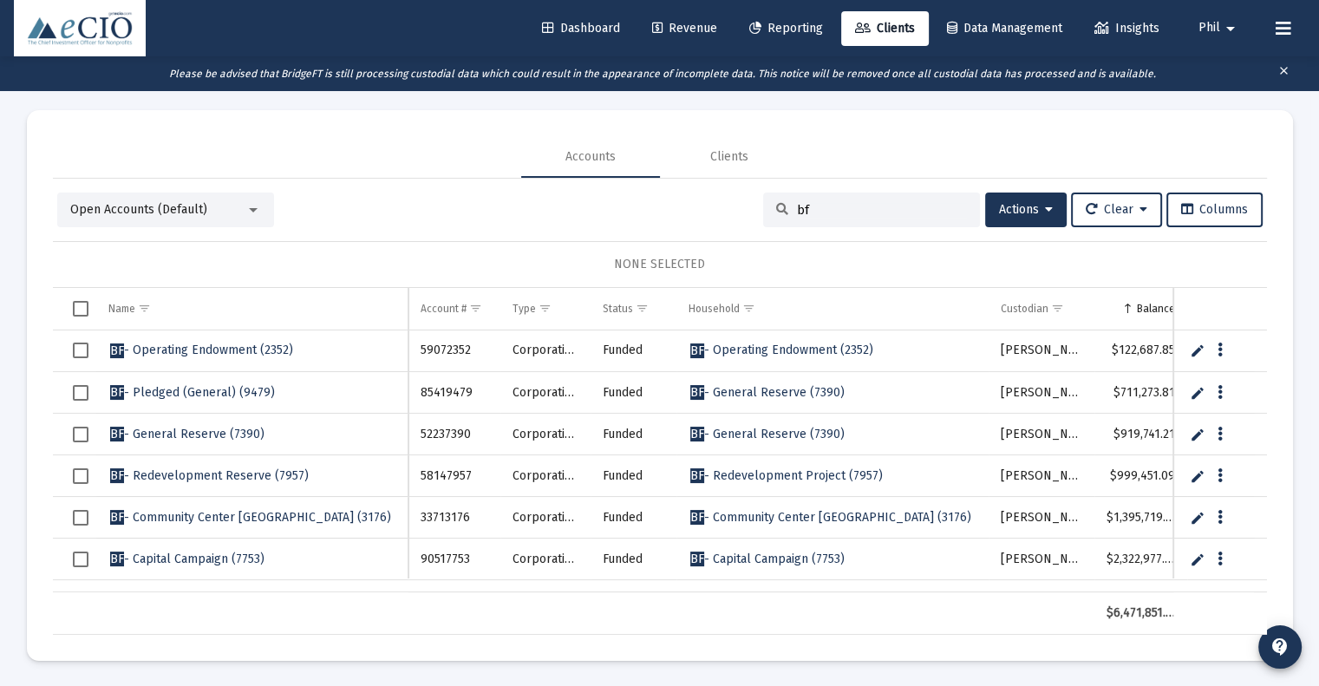
type input "bf"
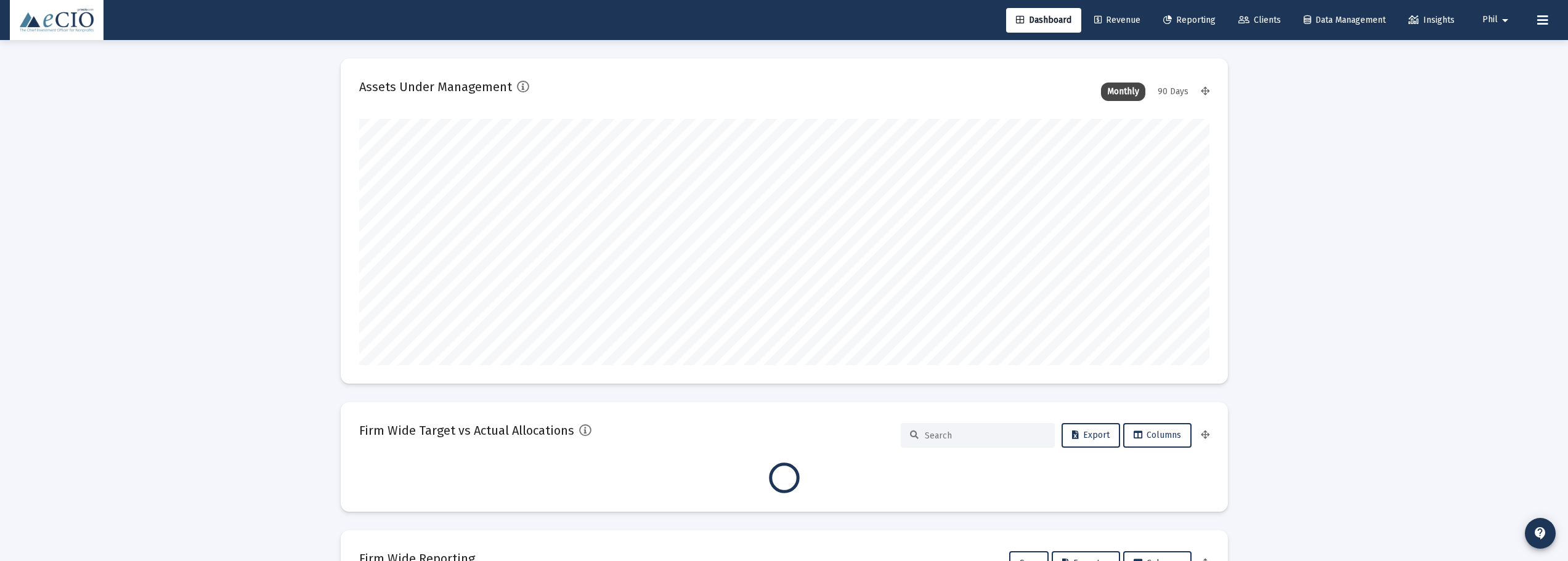
scroll to position [246, 850]
type input "[DATE]"
